Goal: Task Accomplishment & Management: Complete application form

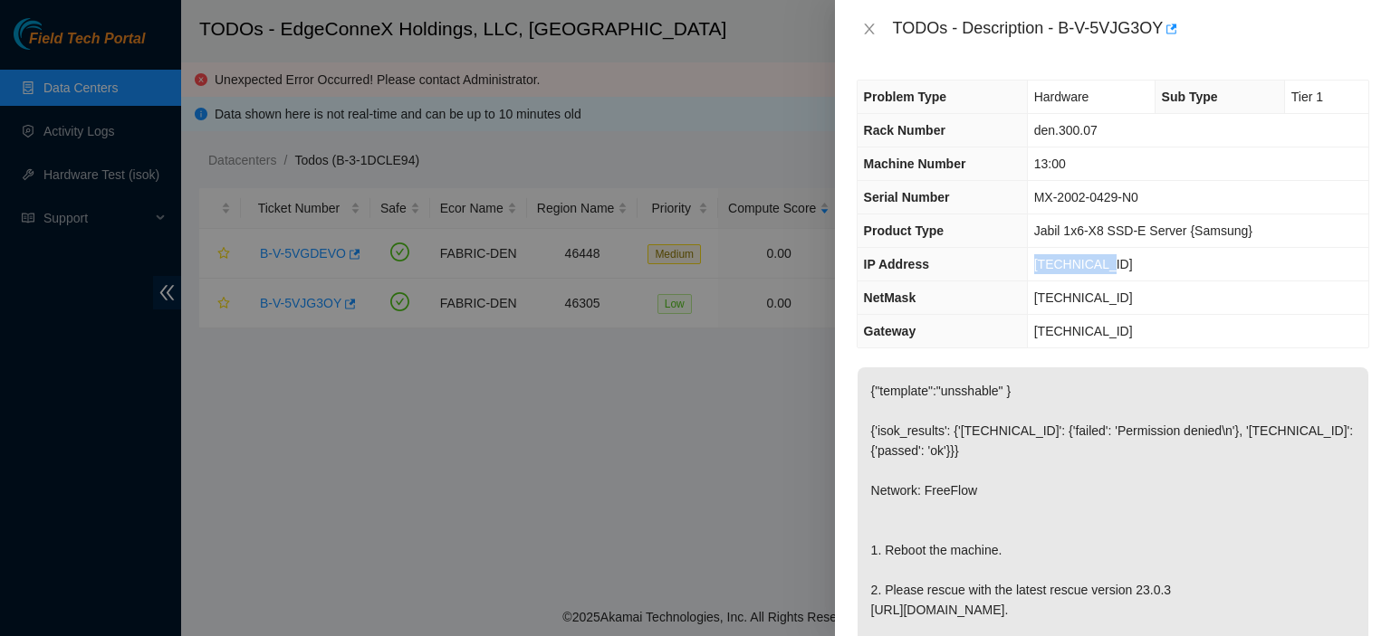
drag, startPoint x: 1125, startPoint y: 253, endPoint x: 1027, endPoint y: 267, distance: 99.7
click at [1027, 267] on tr "IP Address [TECHNICAL_ID]" at bounding box center [1112, 264] width 511 height 33
copy tr "[TECHNICAL_ID]"
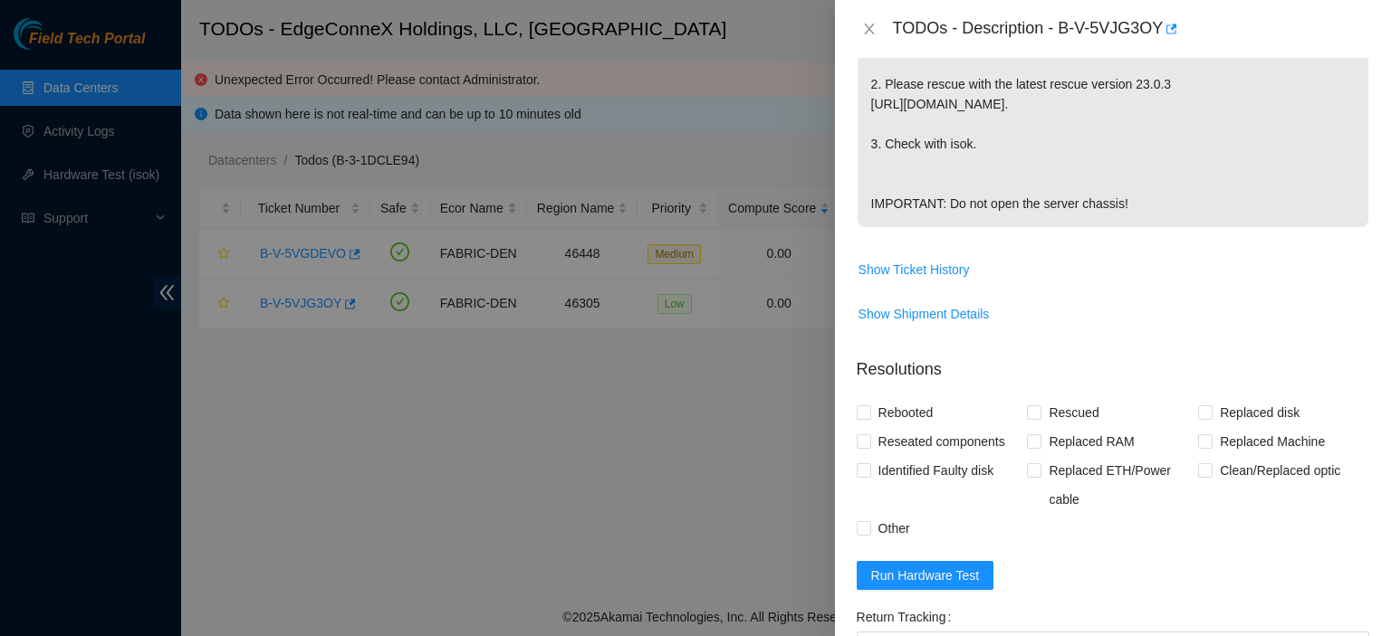
scroll to position [793, 0]
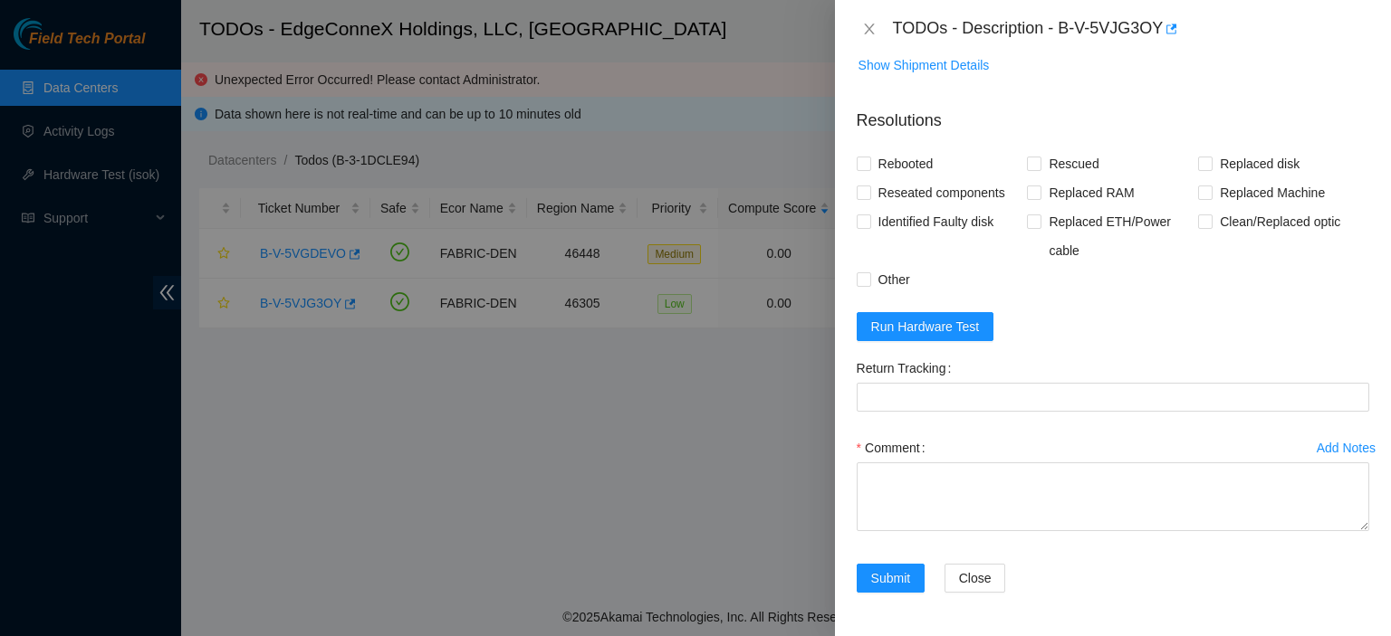
click at [854, 169] on div "Problem Type Hardware Sub Type Tier 1 Rack Number den.300.07 Machine Number 13:…" at bounding box center [1113, 347] width 556 height 578
click at [866, 158] on input "Rebooted" at bounding box center [862, 163] width 13 height 13
checkbox input "true"
click at [1030, 167] on input "Rescued" at bounding box center [1033, 163] width 13 height 13
checkbox input "true"
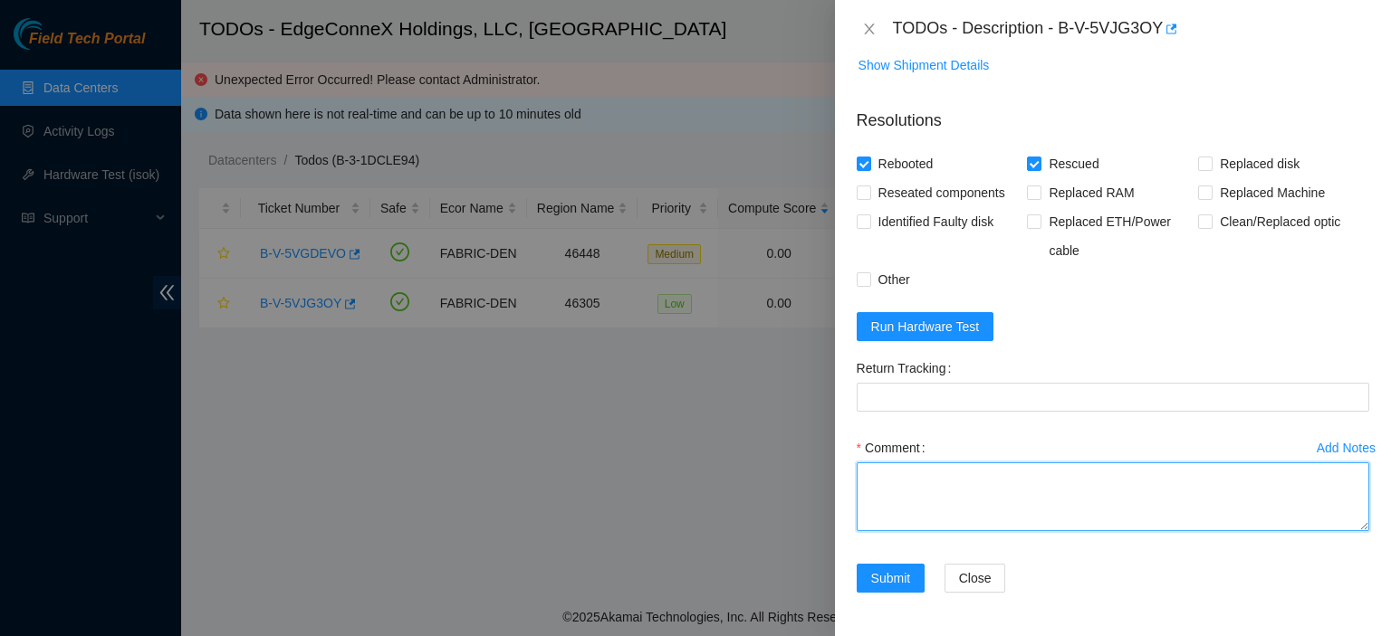
click at [906, 505] on textarea "Comment" at bounding box center [1112, 497] width 512 height 69
type textarea "Rescued. Rebooted."
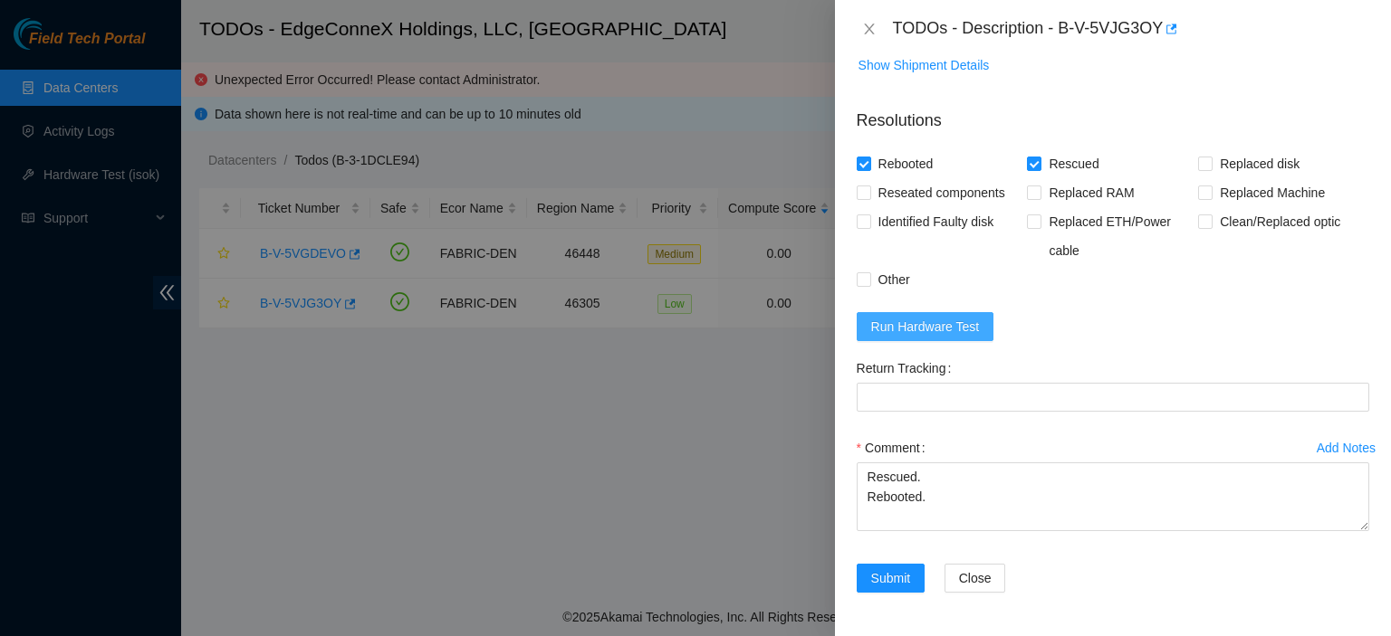
click at [901, 334] on span "Run Hardware Test" at bounding box center [925, 327] width 109 height 20
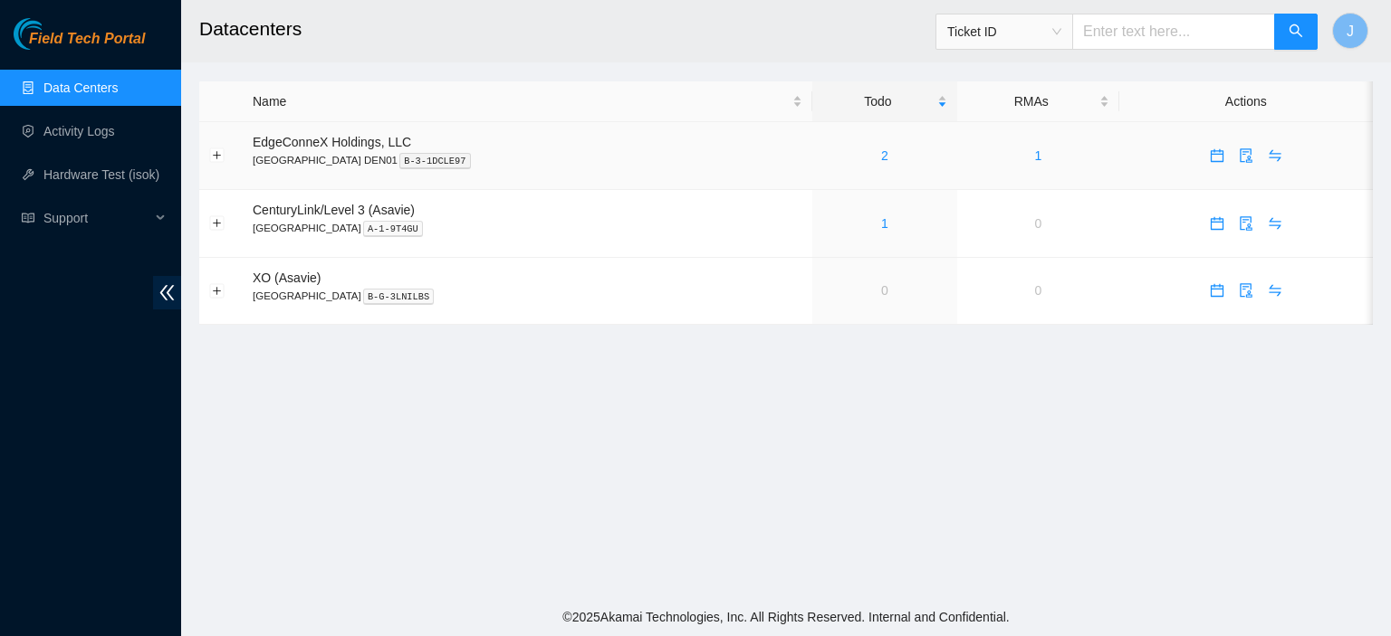
click at [881, 156] on link "2" at bounding box center [884, 155] width 7 height 14
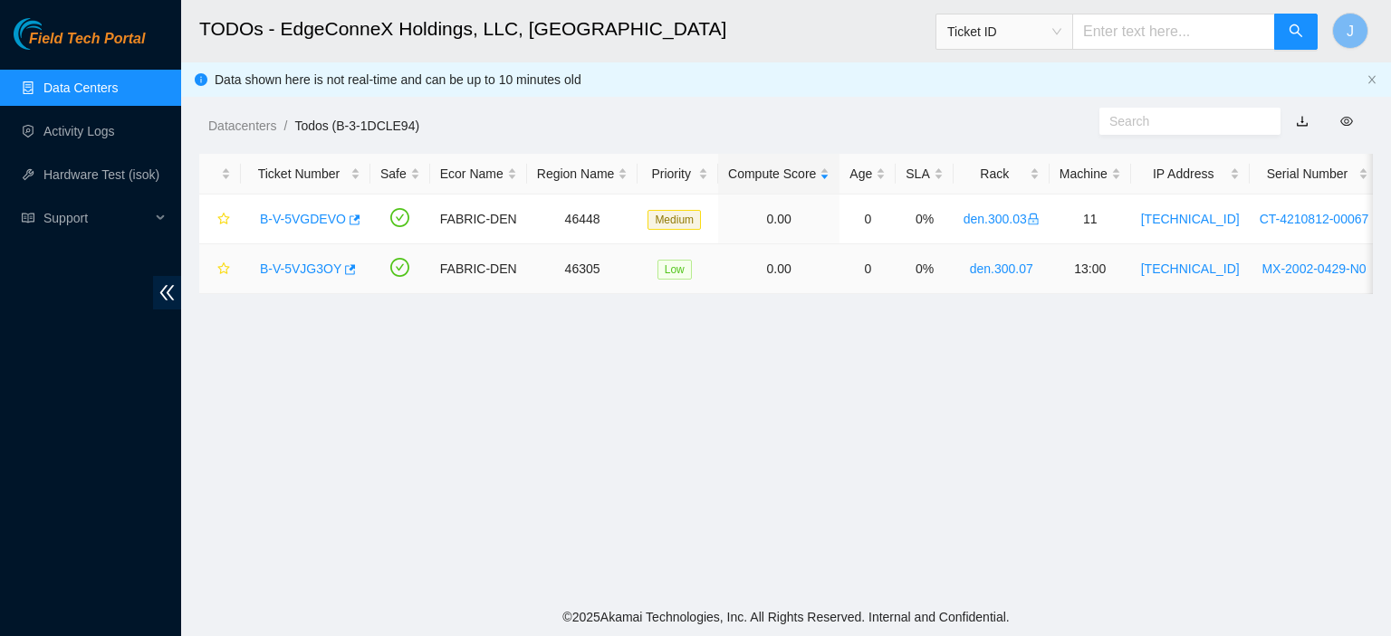
click at [293, 262] on link "B-V-5VJG3OY" at bounding box center [300, 269] width 81 height 14
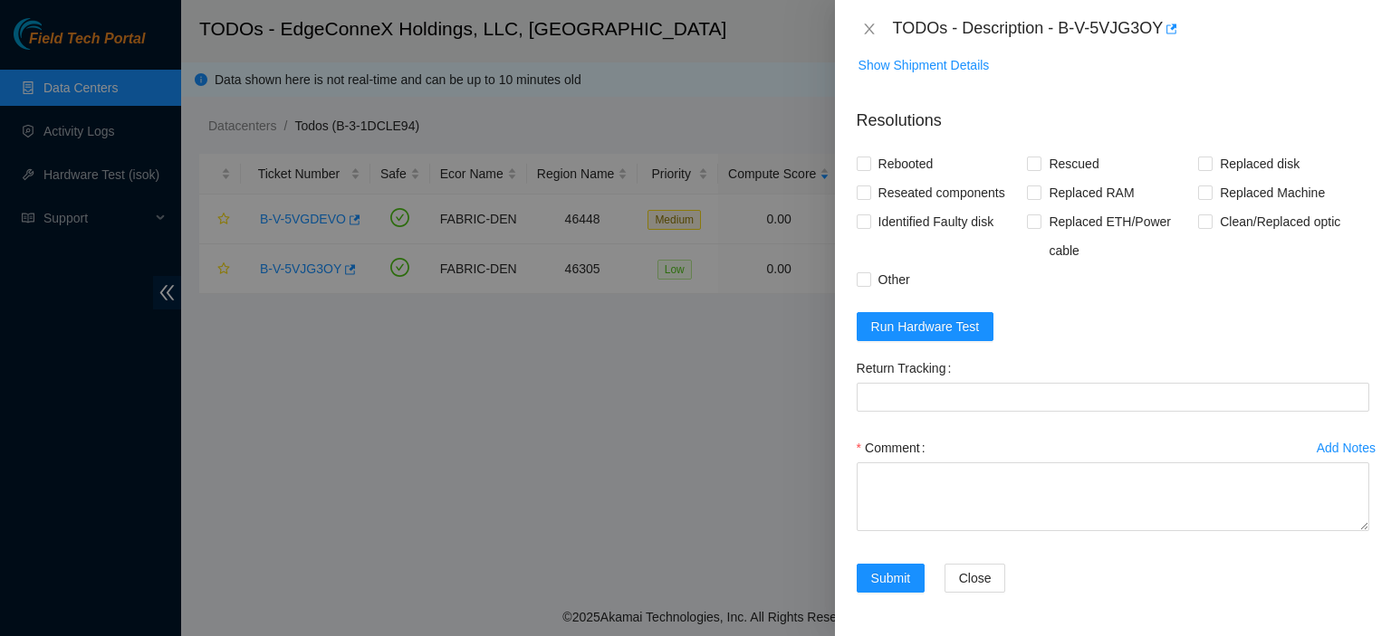
scroll to position [793, 0]
click at [865, 165] on input "Rebooted" at bounding box center [862, 163] width 13 height 13
checkbox input "true"
click at [1030, 163] on input "Rescued" at bounding box center [1033, 163] width 13 height 13
checkbox input "true"
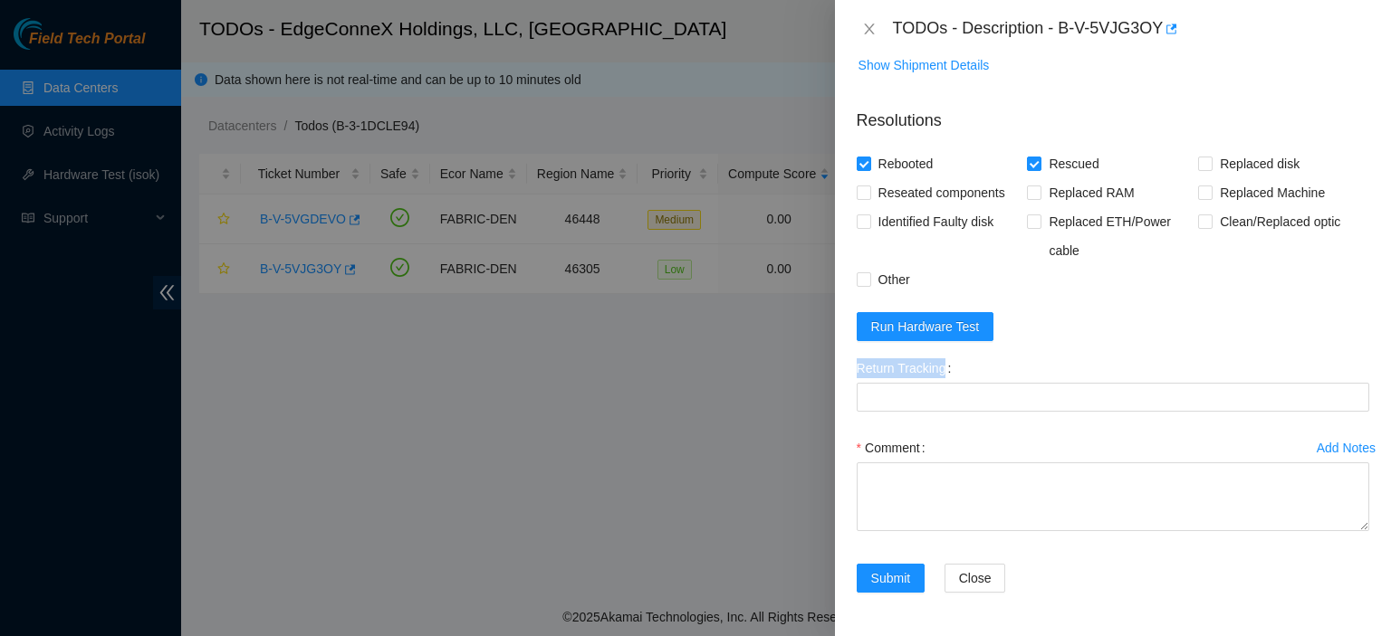
drag, startPoint x: 1006, startPoint y: 380, endPoint x: 967, endPoint y: 442, distance: 72.8
click at [986, 416] on form "Resolutions Rebooted Rescued Replaced disk Reseated components Replaced RAM Rep…" at bounding box center [1112, 354] width 512 height 521
click at [951, 475] on textarea "Comment" at bounding box center [1112, 497] width 512 height 69
click at [914, 326] on span "Run Hardware Test" at bounding box center [925, 327] width 109 height 20
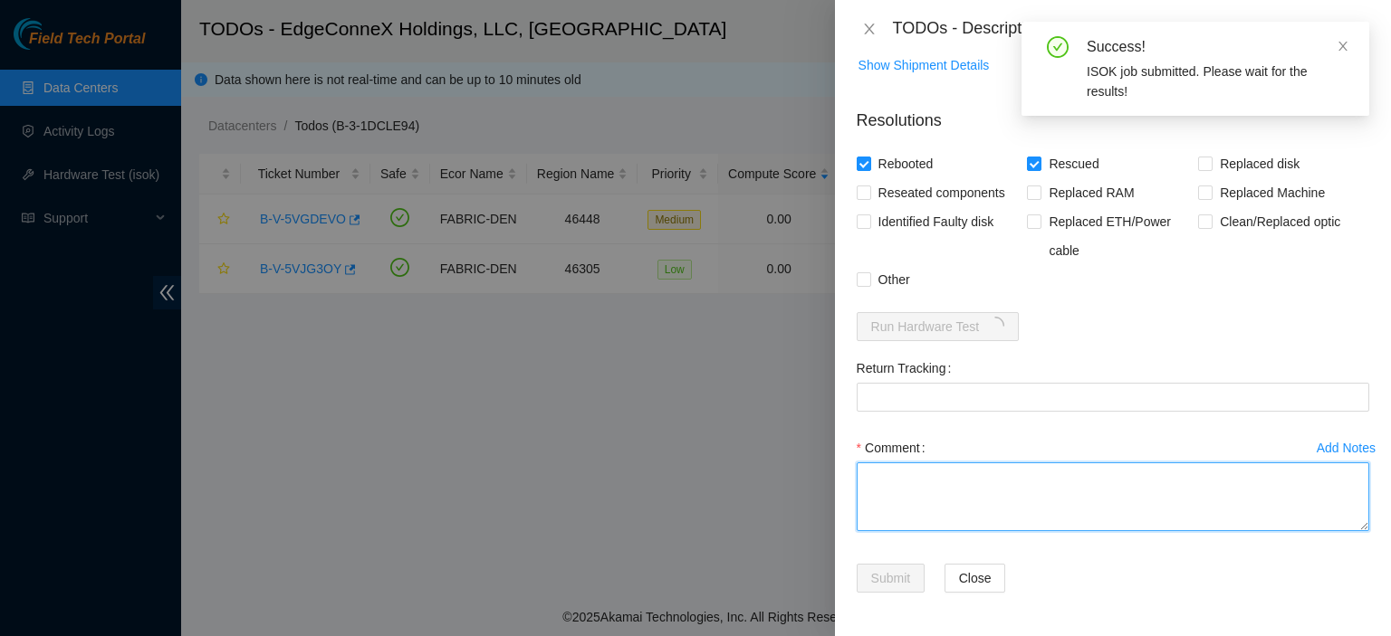
click at [943, 496] on textarea "Comment" at bounding box center [1112, 497] width 512 height 69
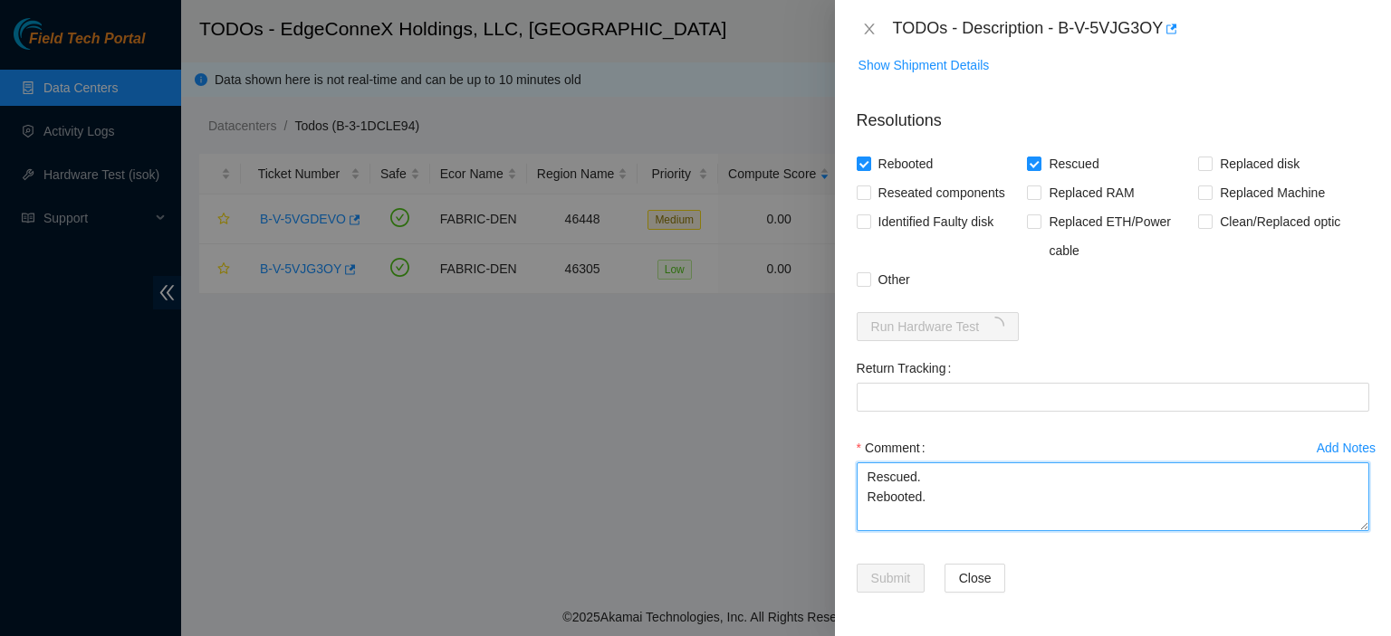
type textarea "Rescued. Rebooted."
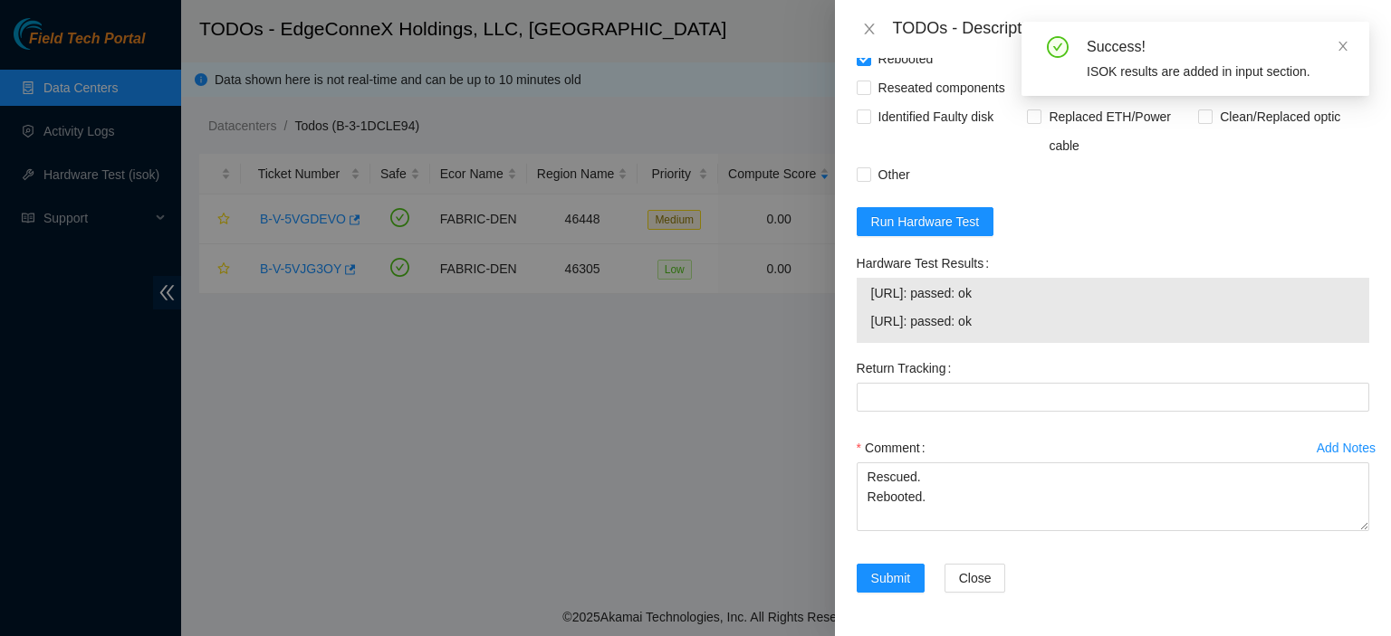
scroll to position [898, 0]
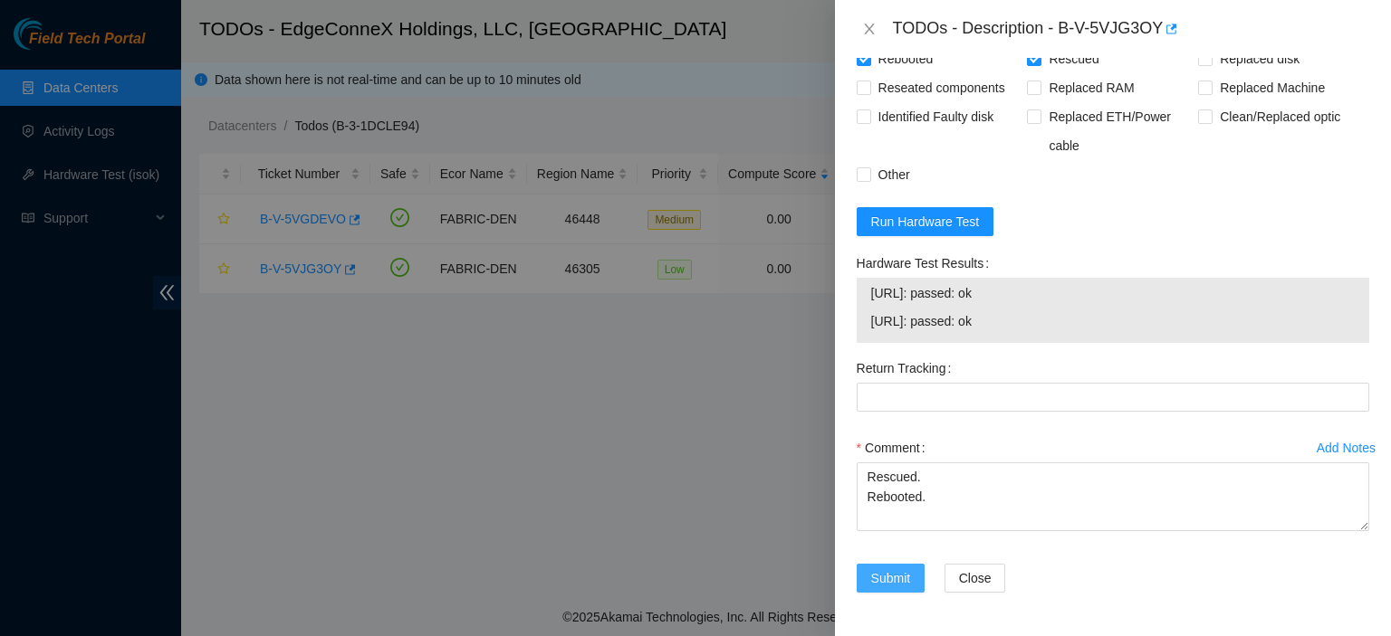
click at [885, 575] on span "Submit" at bounding box center [891, 579] width 40 height 20
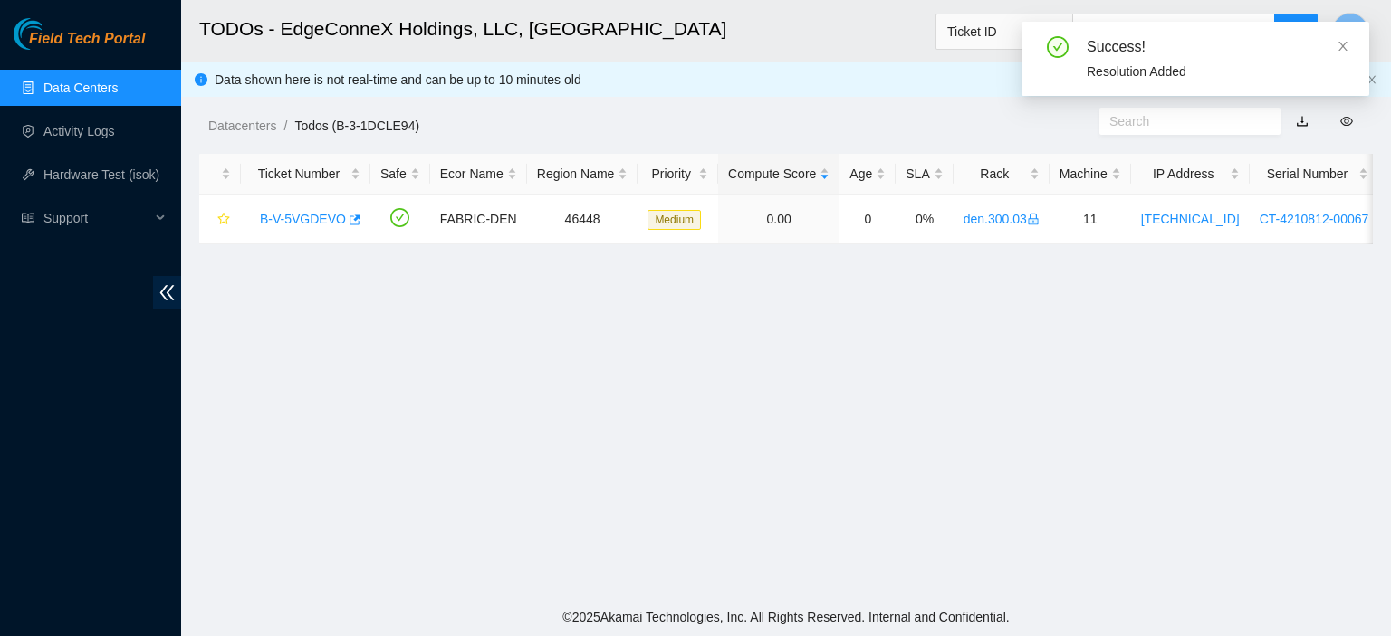
scroll to position [490, 0]
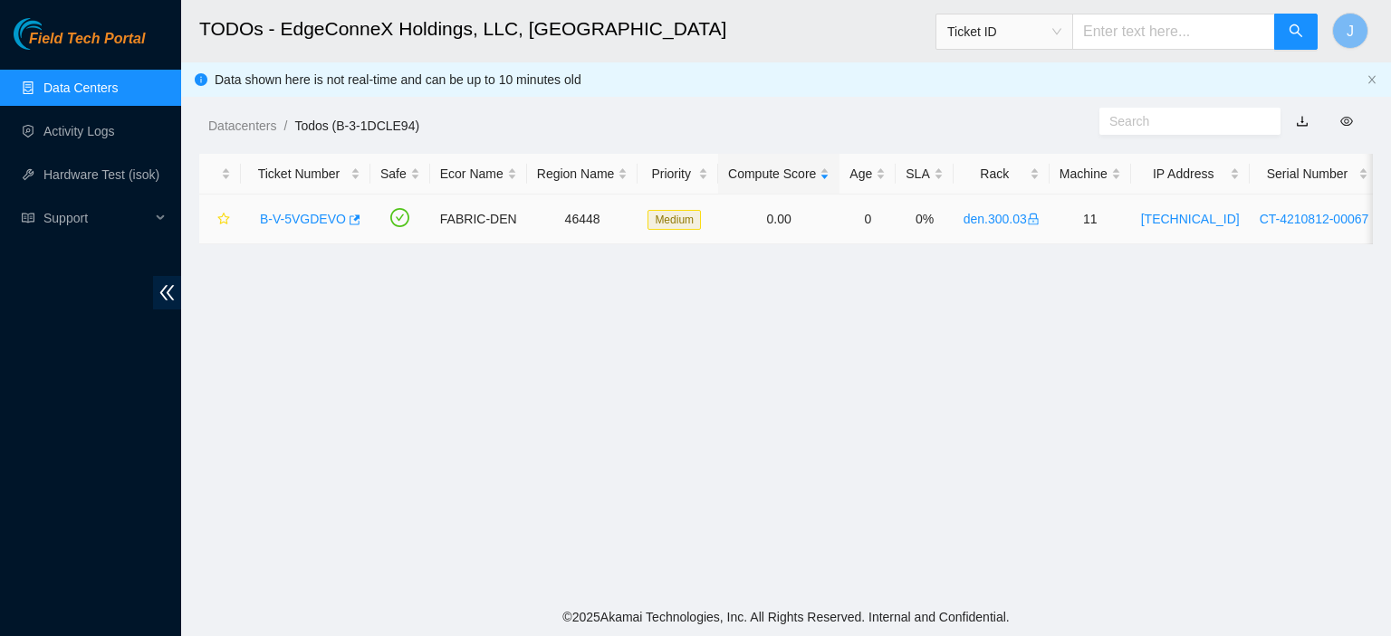
click at [336, 220] on link "B-V-5VGDEVO" at bounding box center [303, 219] width 86 height 14
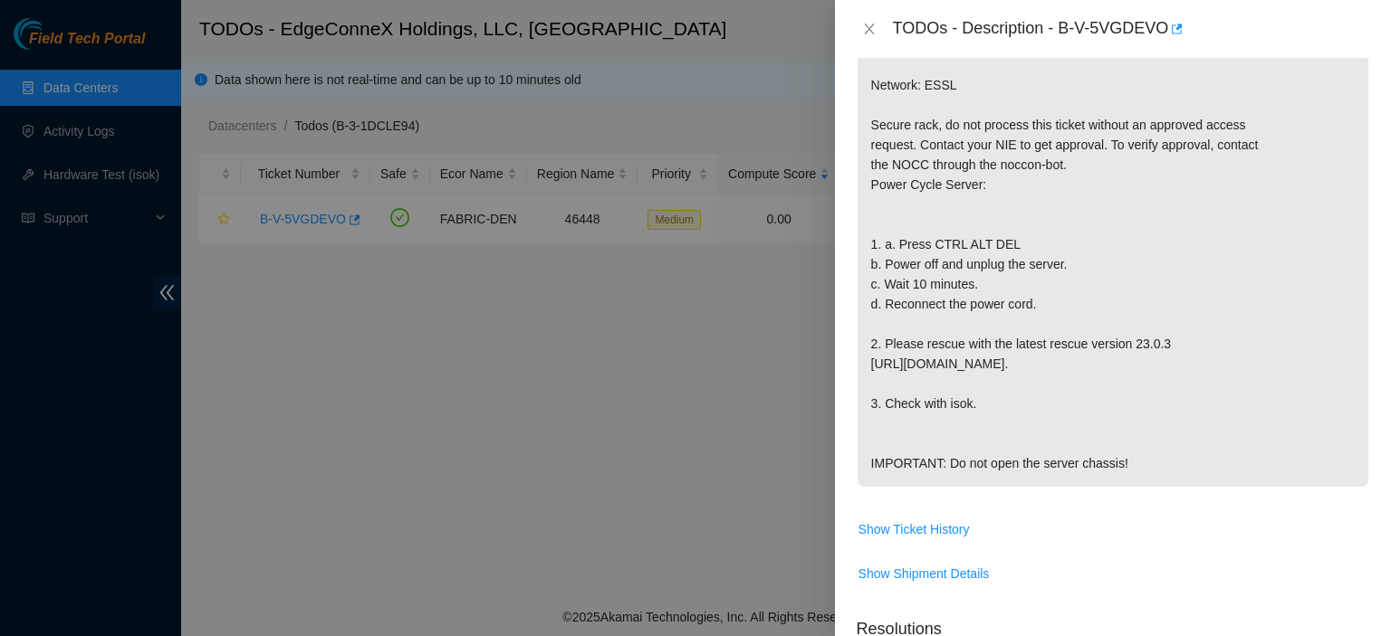
scroll to position [0, 0]
